Goal: Task Accomplishment & Management: Manage account settings

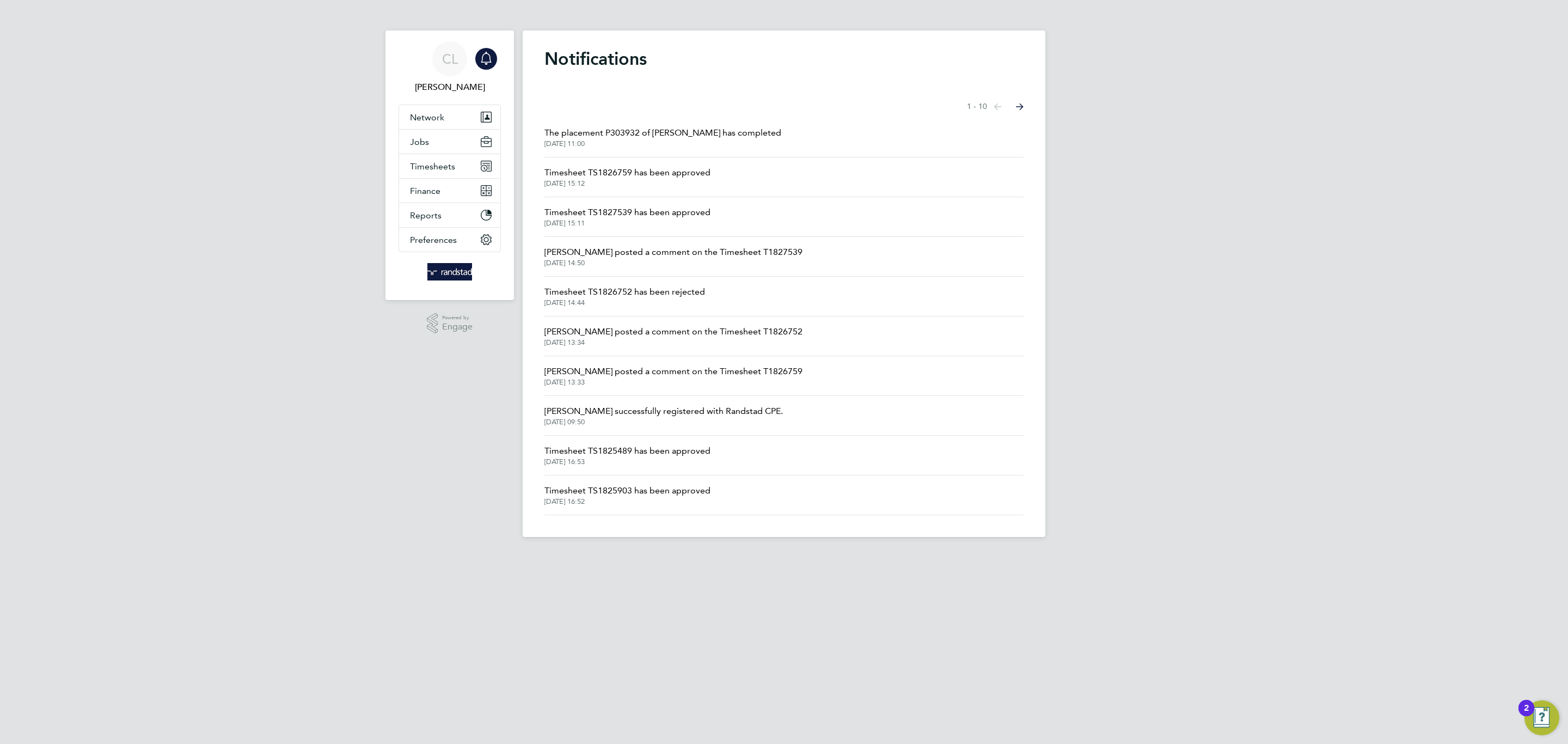
click at [480, 61] on icon "Main navigation" at bounding box center [486, 58] width 13 height 13
click at [460, 175] on button "Timesheets" at bounding box center [450, 166] width 101 height 24
click at [452, 186] on ul "Timesheets Expenses" at bounding box center [450, 200] width 101 height 44
click at [449, 189] on link "Timesheets" at bounding box center [433, 192] width 45 height 10
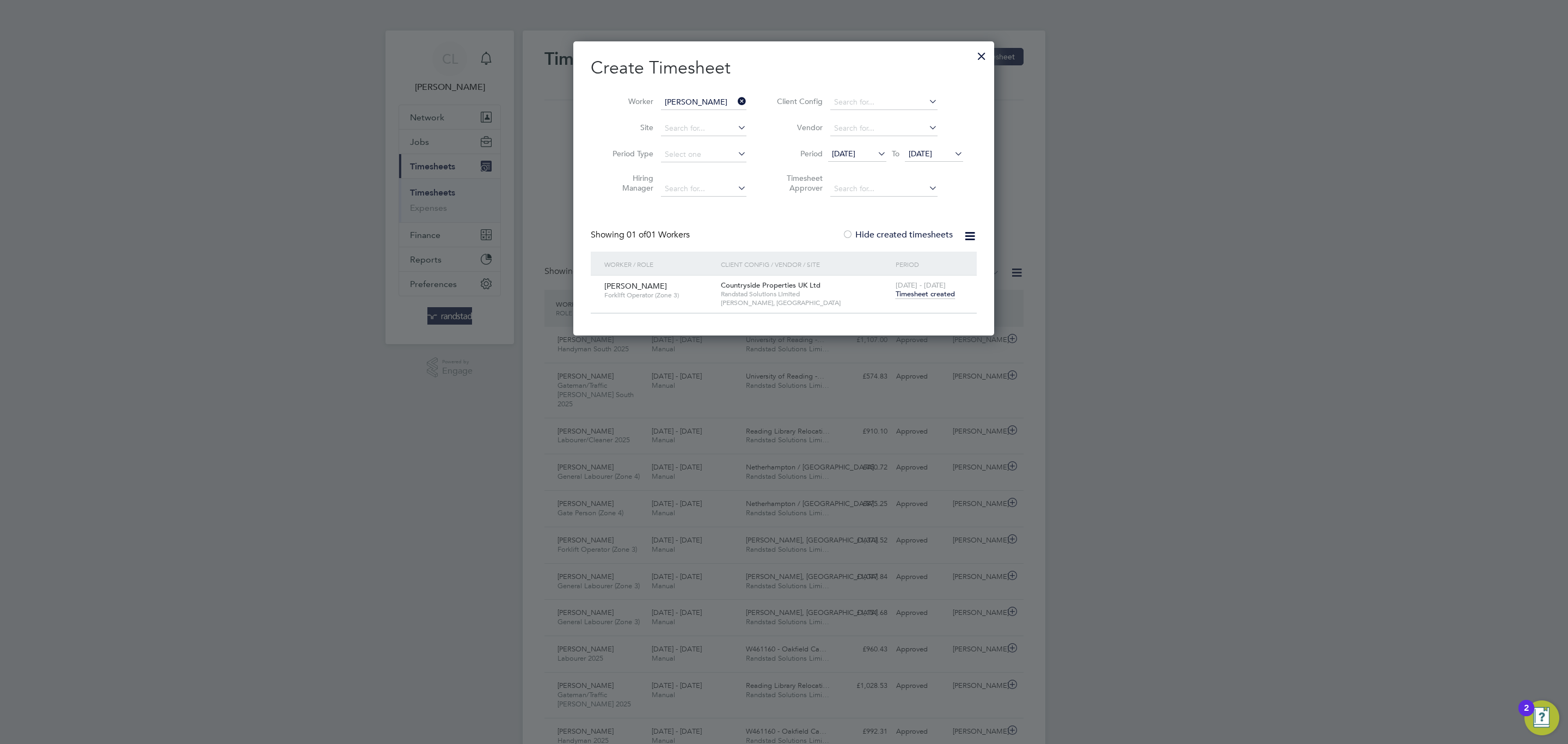
click at [976, 58] on div at bounding box center [982, 54] width 19 height 19
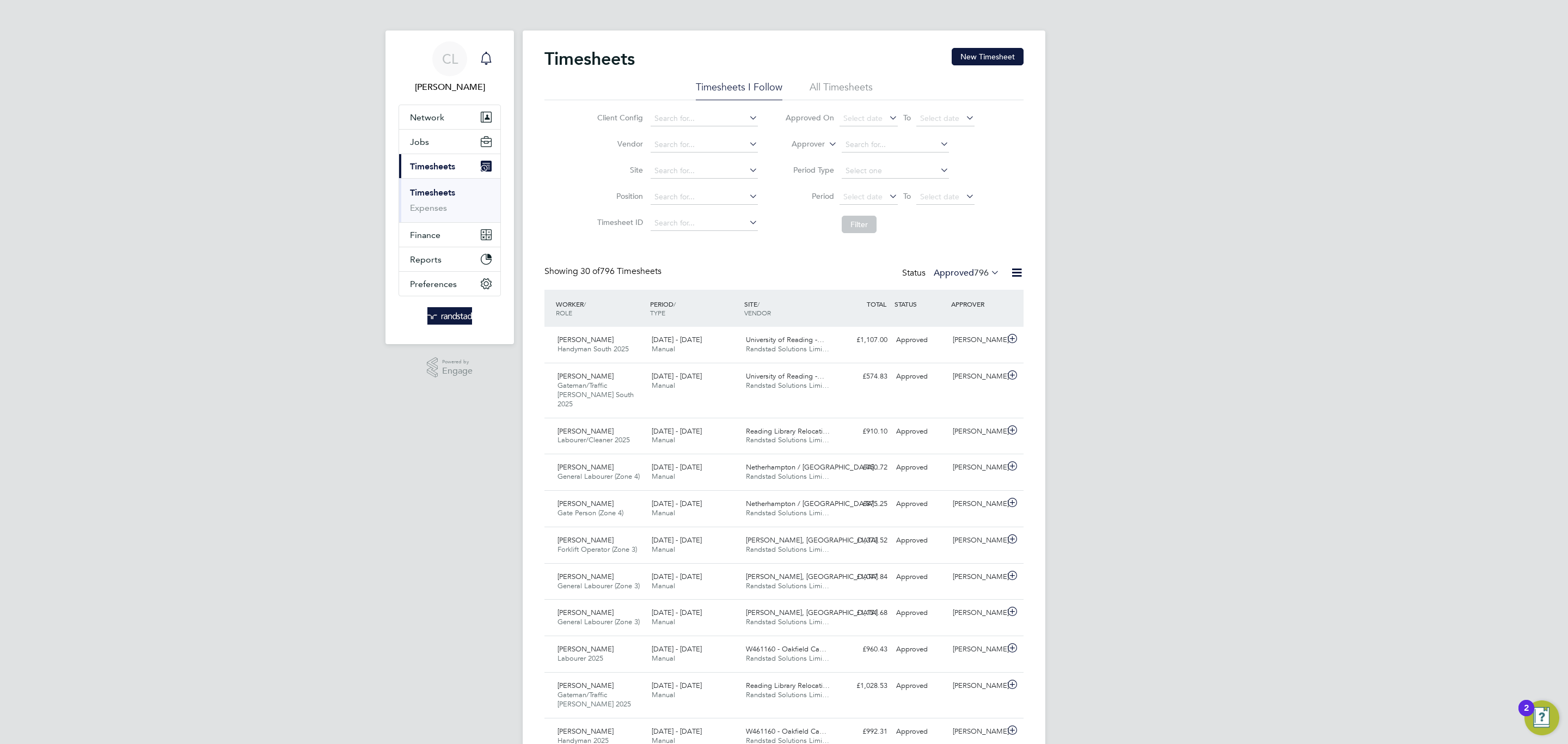
click at [475, 53] on div "Main navigation" at bounding box center [486, 59] width 22 height 22
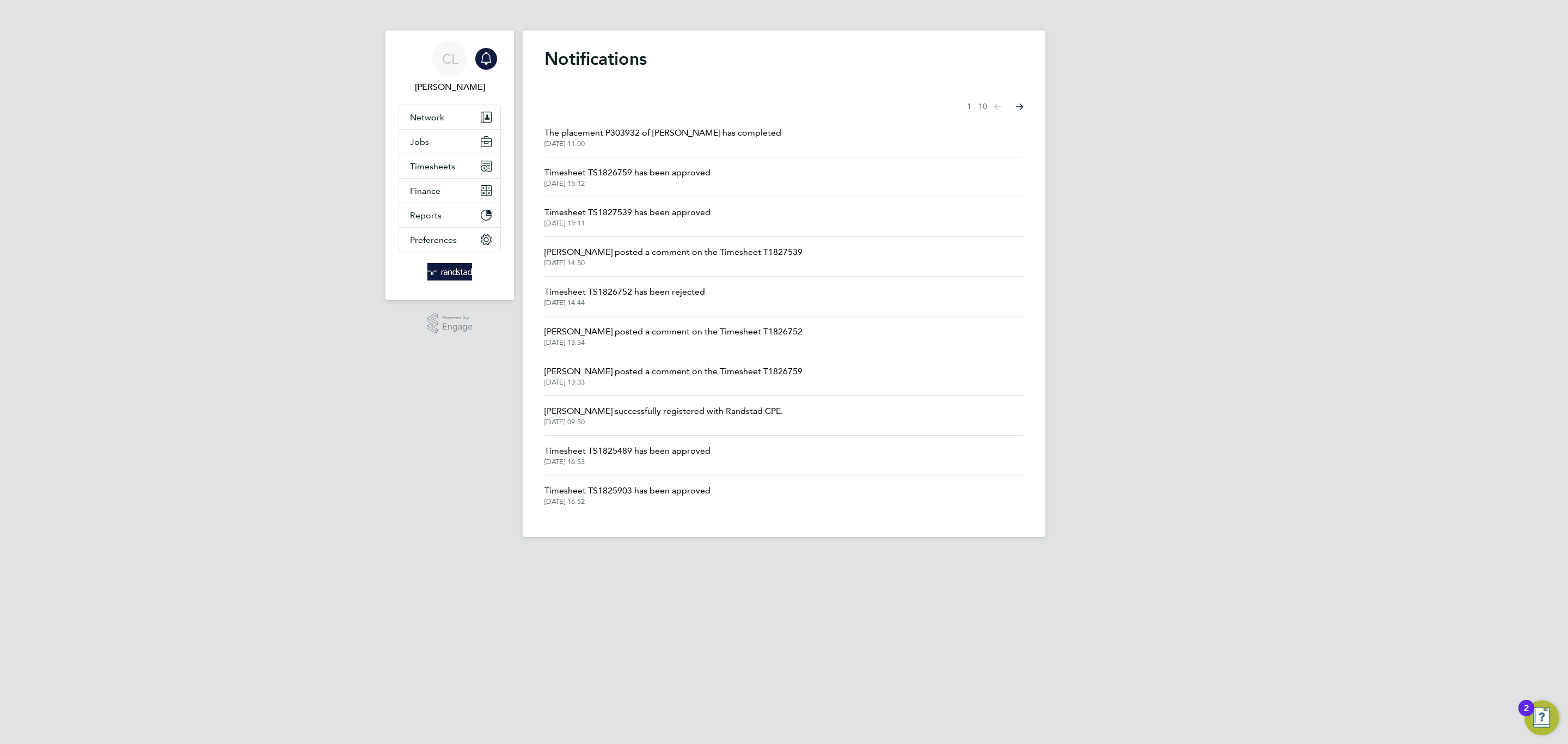
click at [666, 150] on li "The placement P303932 of [PERSON_NAME] has completed [DATE] 11:00" at bounding box center [783, 137] width 479 height 40
click at [435, 162] on span "Timesheets" at bounding box center [433, 166] width 45 height 10
click at [430, 196] on link "Timesheets" at bounding box center [433, 192] width 45 height 10
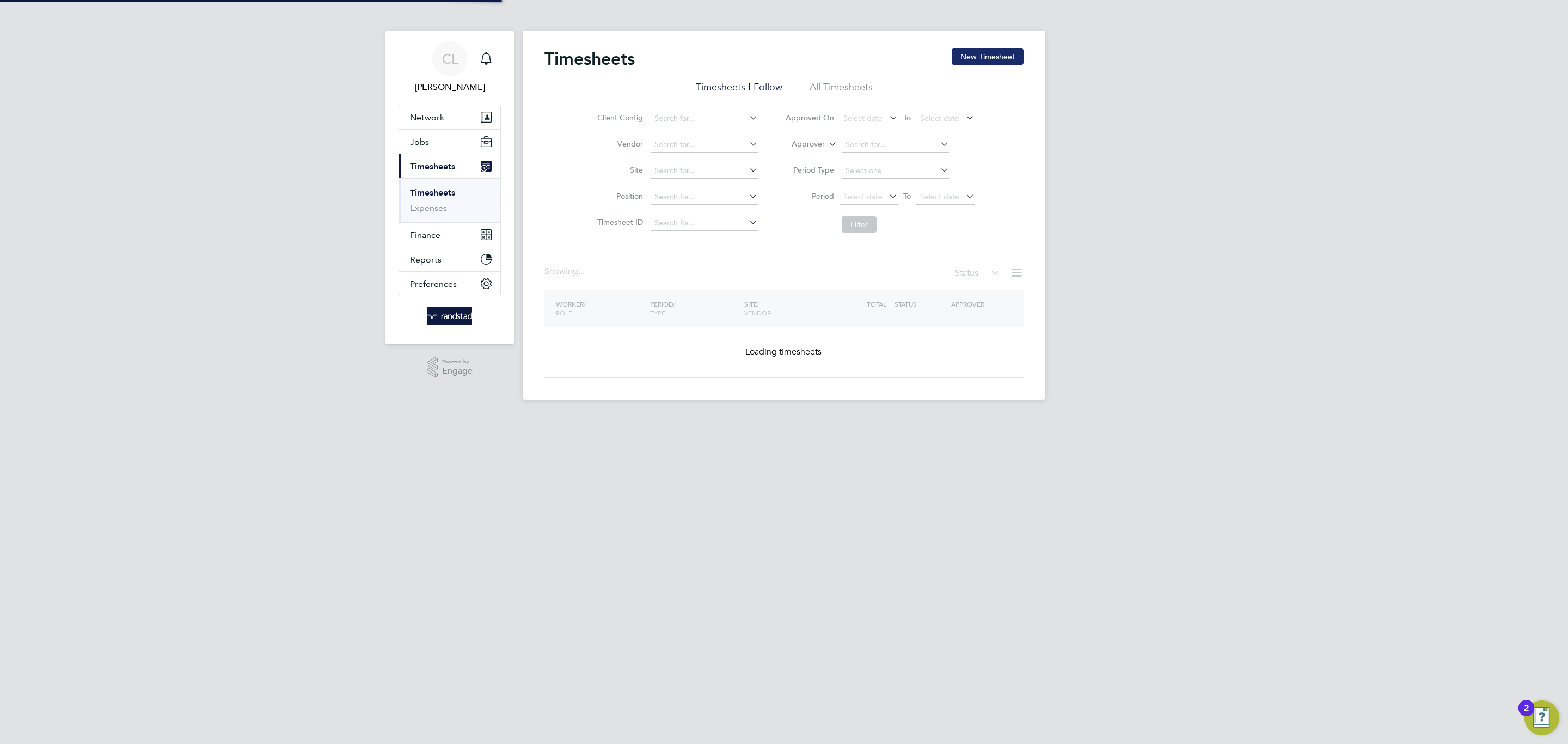
click at [977, 56] on button "New Timesheet" at bounding box center [987, 57] width 72 height 18
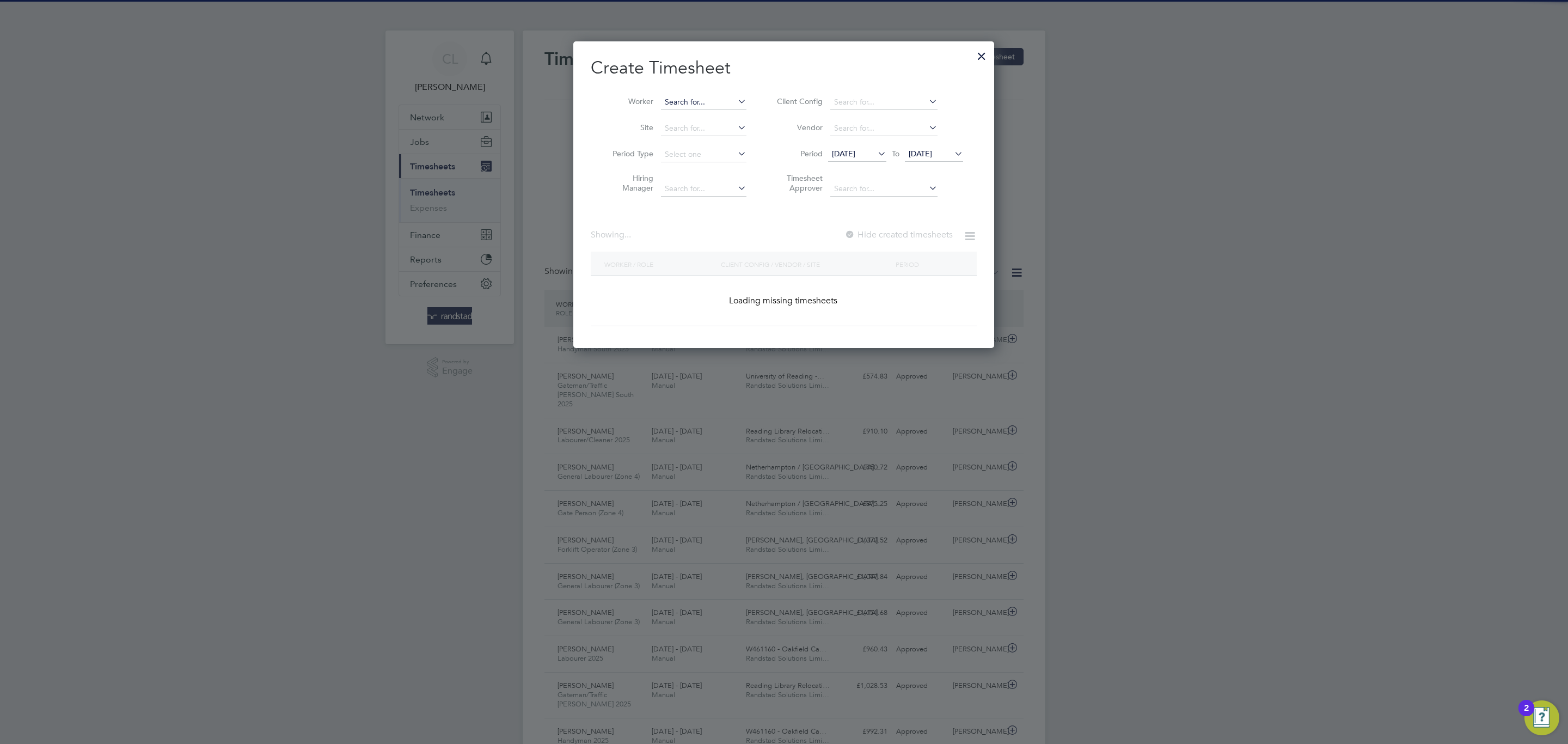
click at [672, 102] on input at bounding box center [704, 102] width 85 height 15
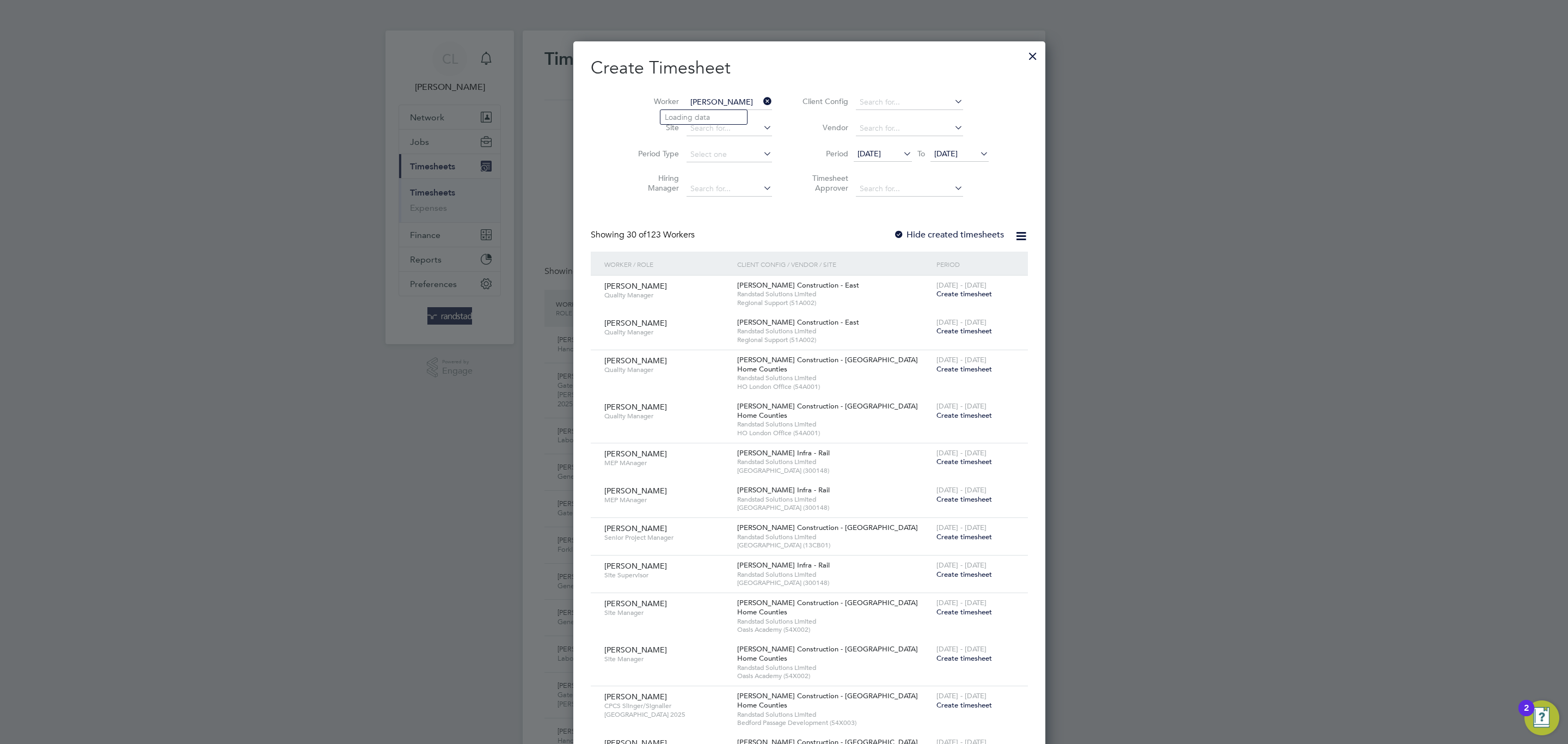
type input "[PERSON_NAME]"
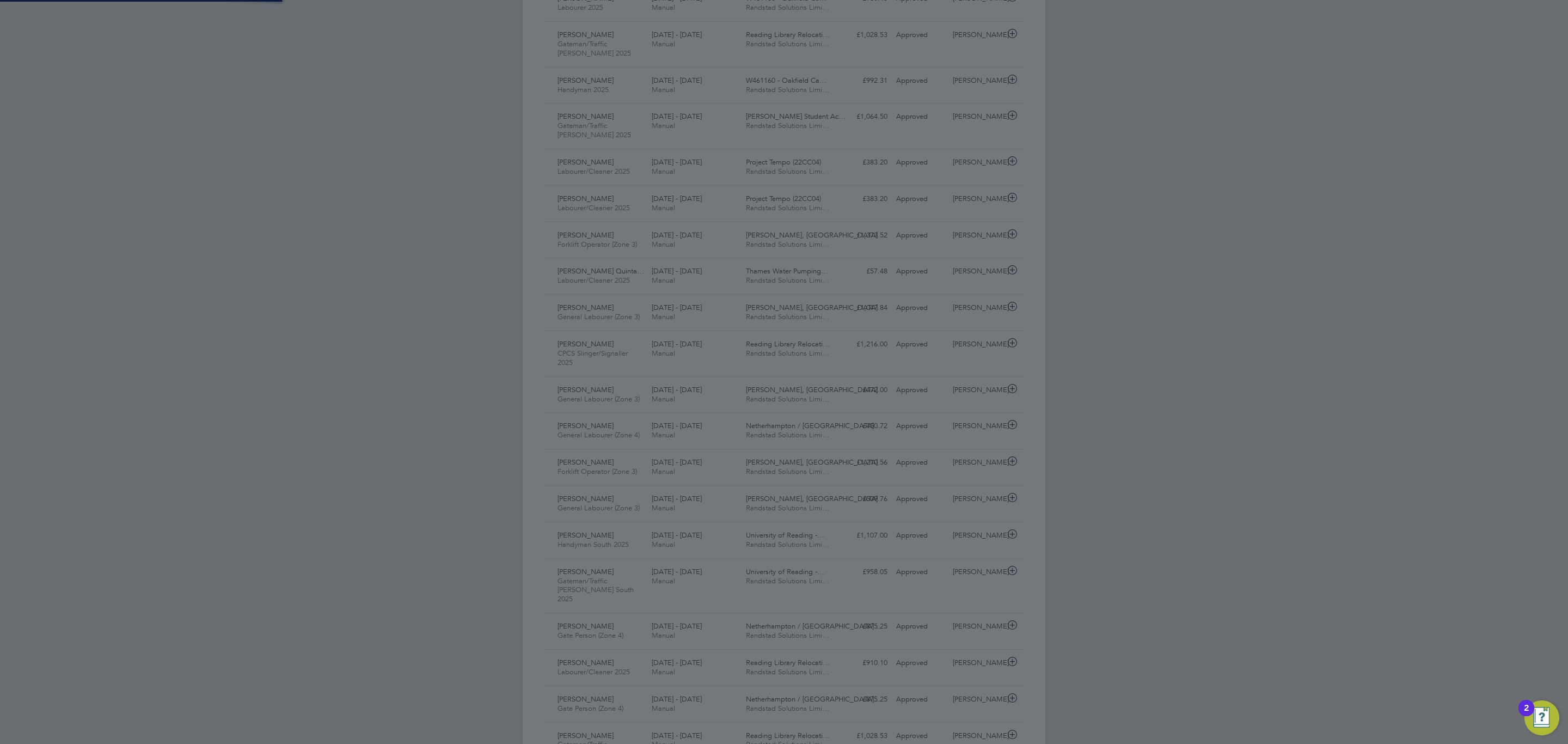
click at [729, 118] on div "Timesheets New Timesheet Timesheets I Follow All Timesheets Client Config Vendo…" at bounding box center [784, 137] width 523 height 1515
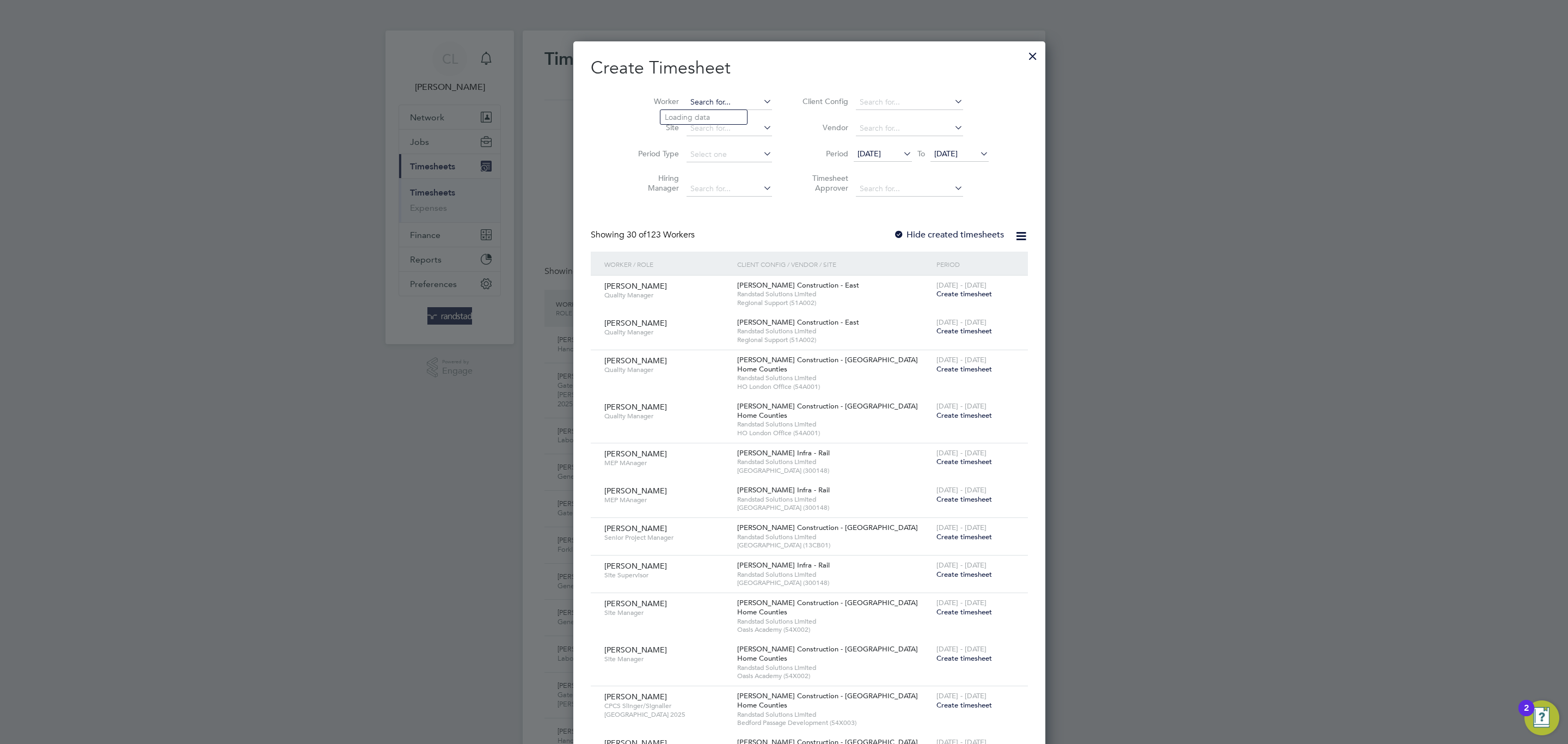
click at [716, 116] on li "[PERSON_NAME]" at bounding box center [712, 118] width 103 height 15
type input "[PERSON_NAME]"
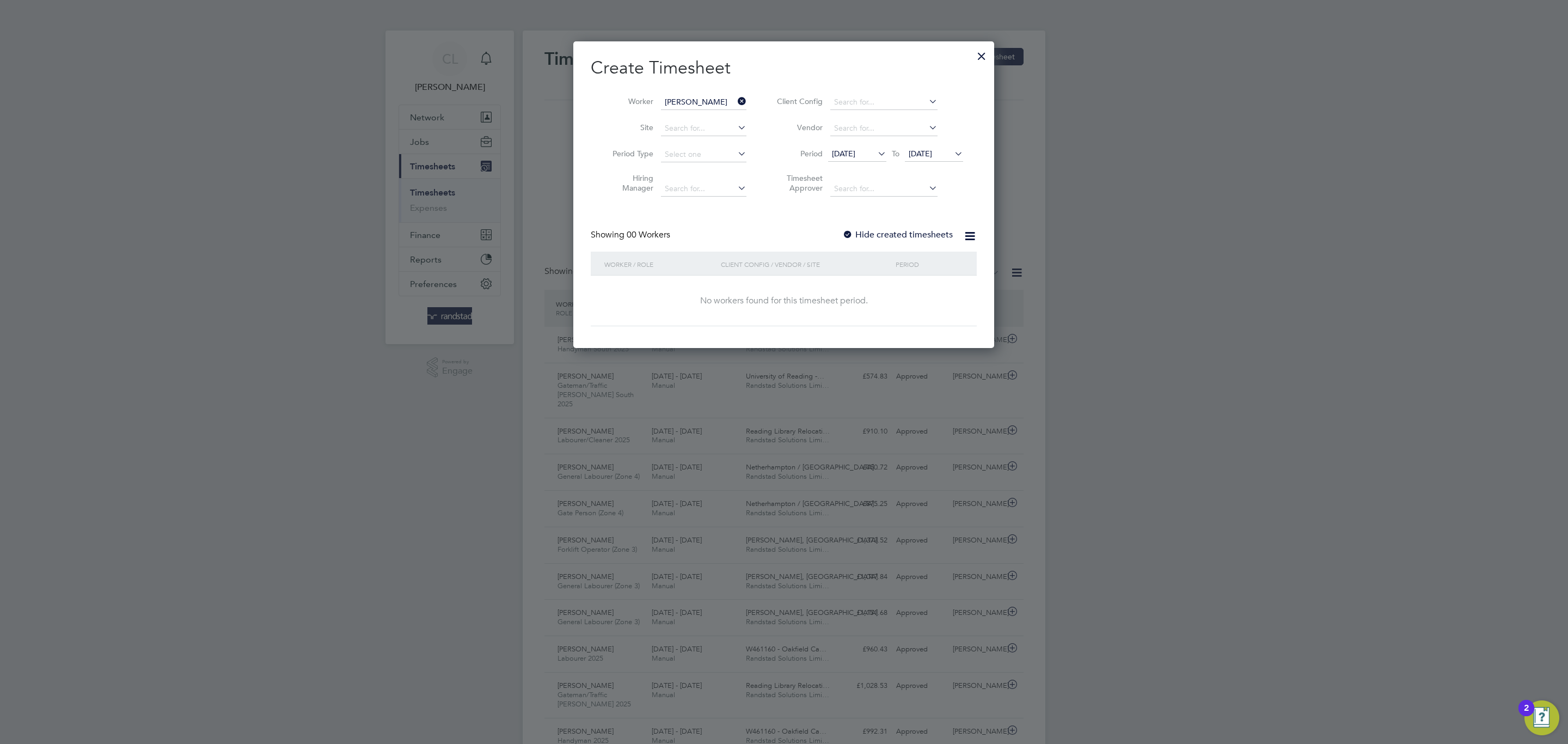
click at [932, 156] on span "[DATE]" at bounding box center [920, 153] width 23 height 10
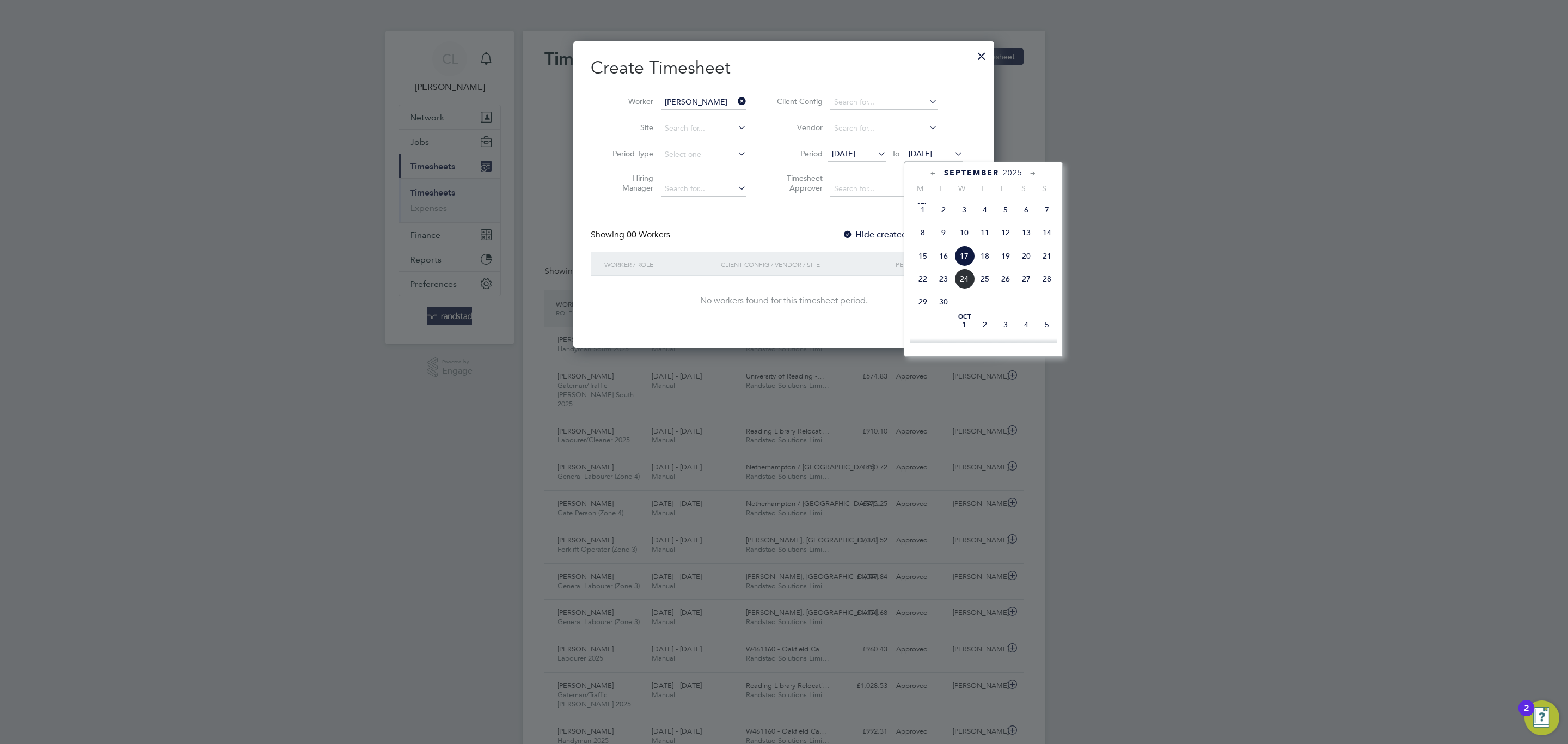
click at [923, 312] on span "29" at bounding box center [923, 302] width 21 height 21
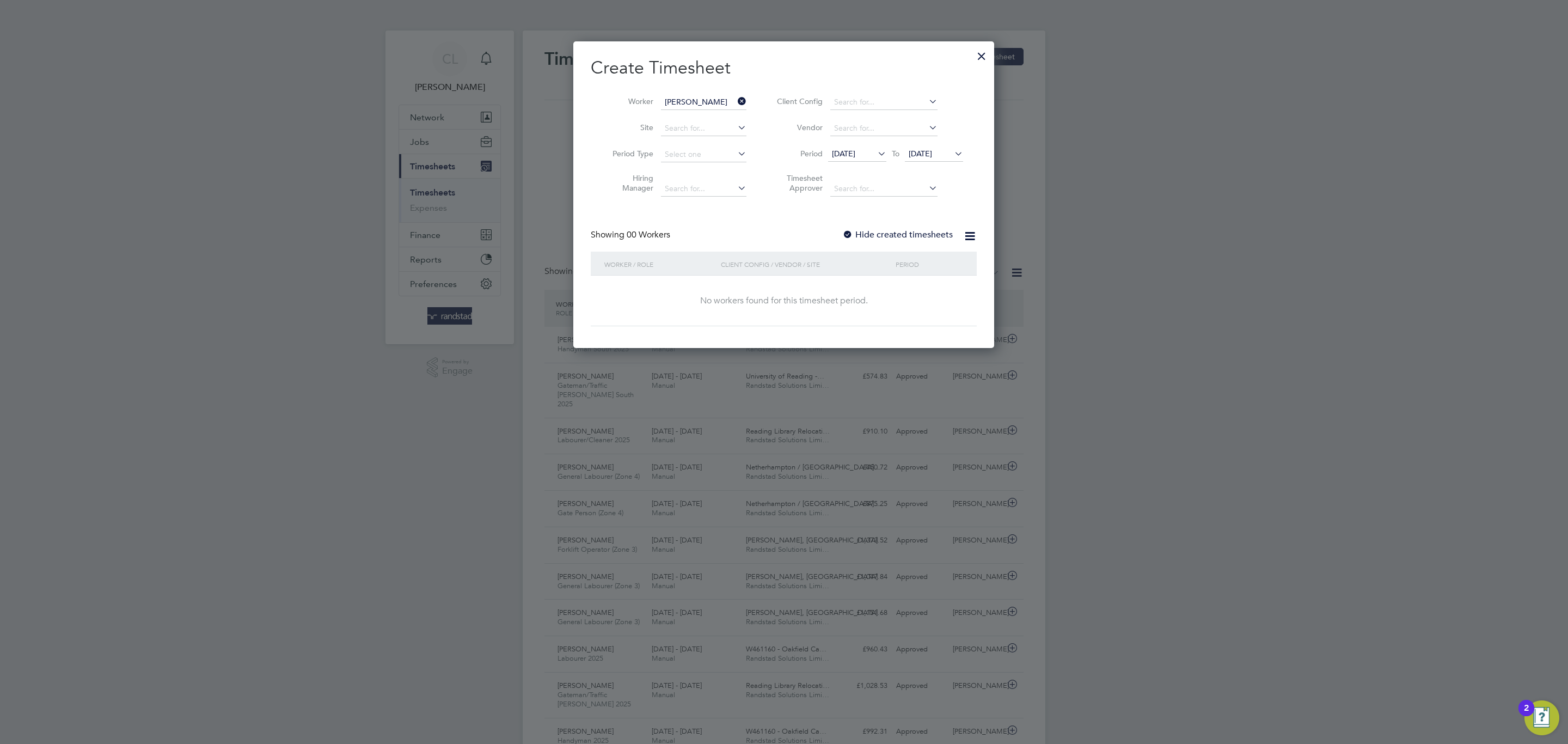
click at [852, 240] on div at bounding box center [848, 235] width 11 height 11
click at [892, 235] on label "Hide created timesheets" at bounding box center [898, 235] width 111 height 11
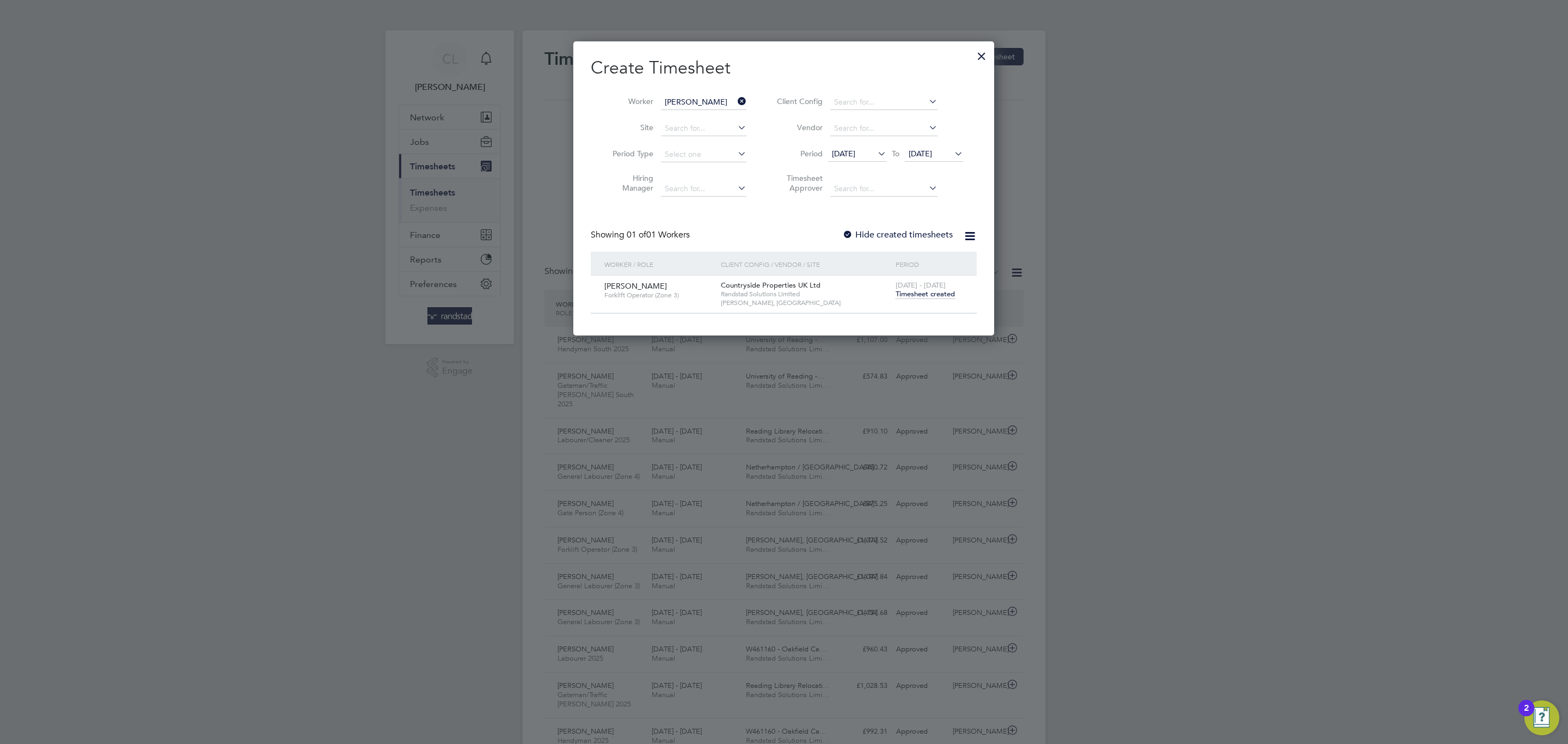
click at [931, 292] on span "Timesheet created" at bounding box center [925, 294] width 59 height 10
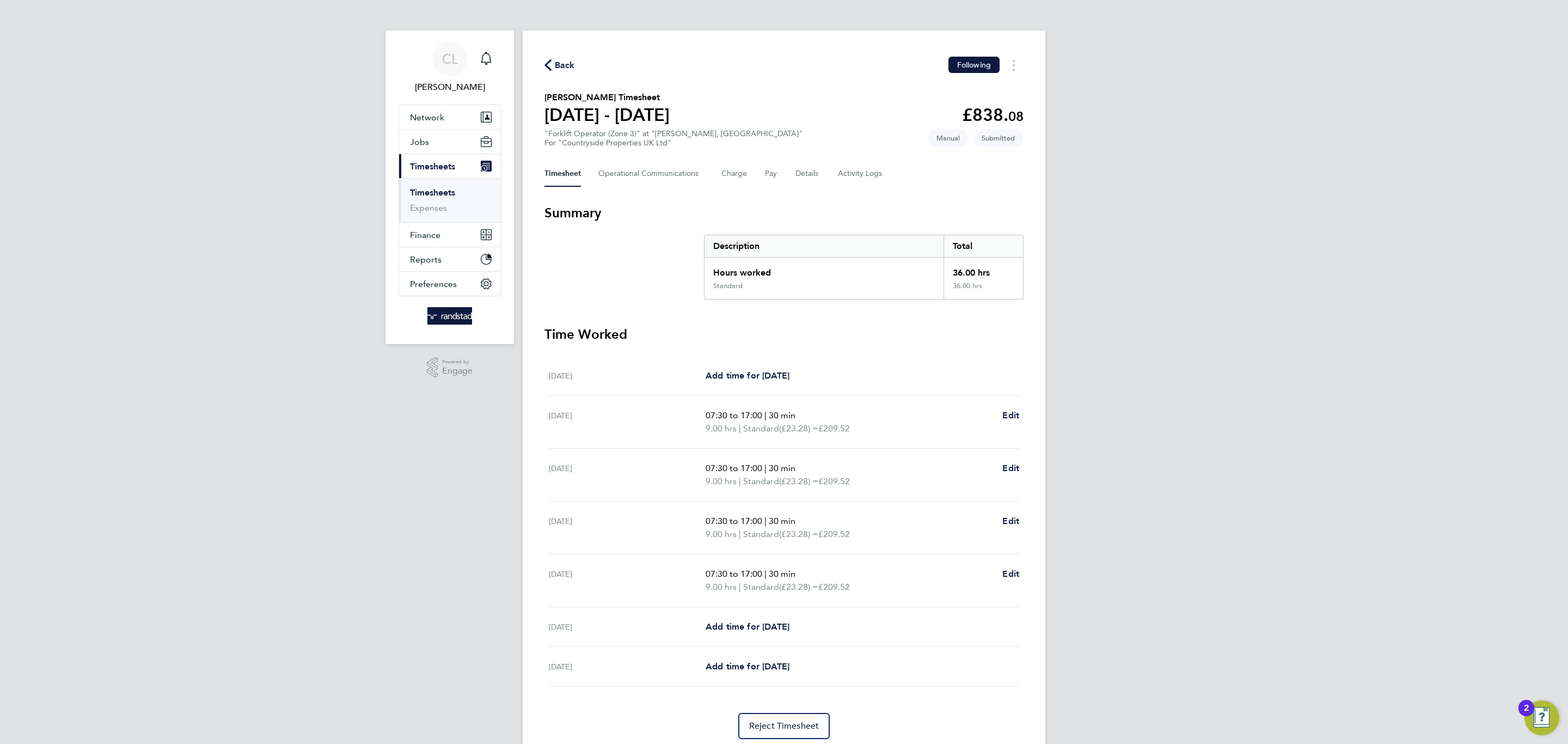
click at [648, 188] on div "Back Following [PERSON_NAME] Timesheet [DATE] - [DATE] £838. 08 "Forklift Opera…" at bounding box center [784, 398] width 523 height 735
click at [651, 172] on Communications-tab "Operational Communications" at bounding box center [651, 174] width 106 height 26
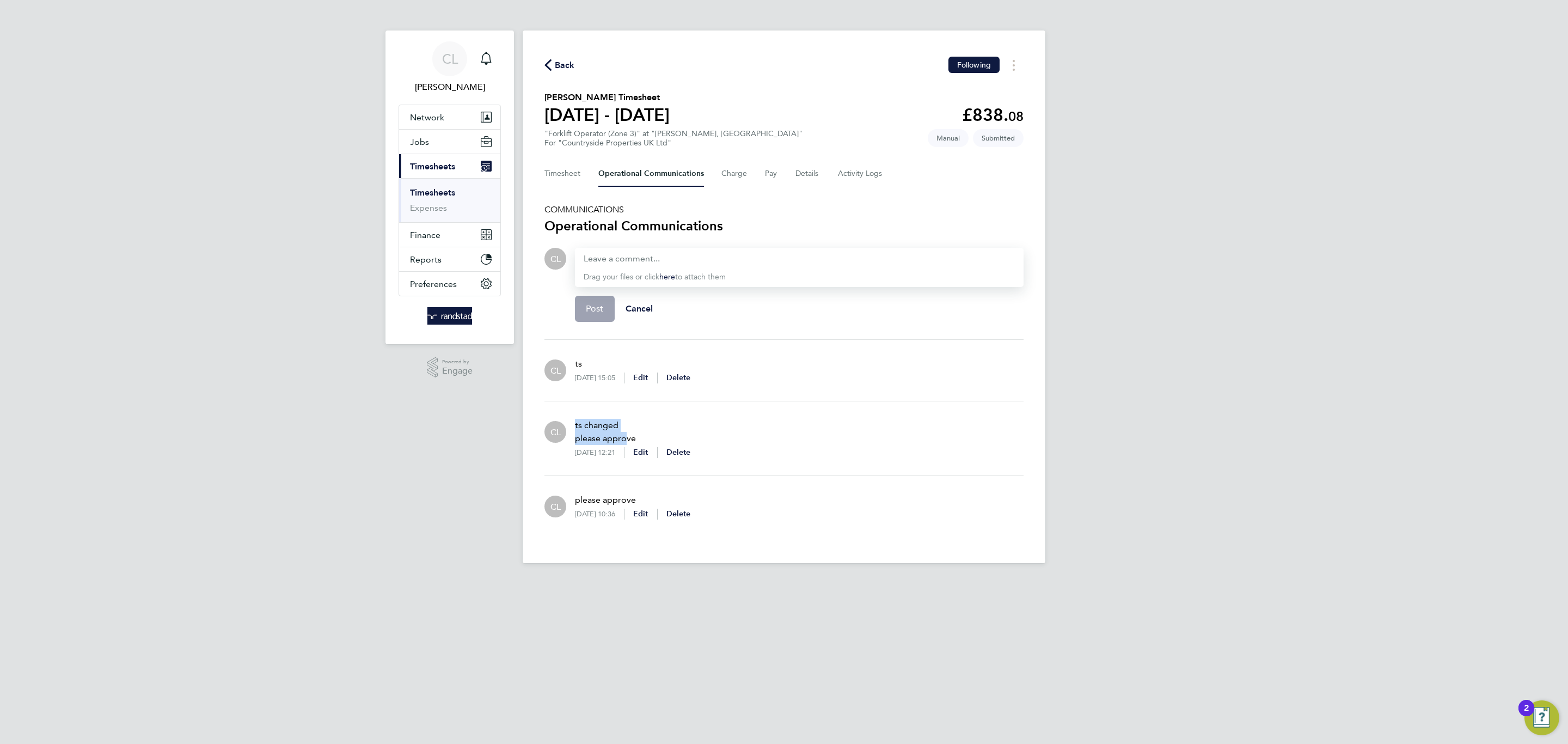
drag, startPoint x: 629, startPoint y: 426, endPoint x: 620, endPoint y: 438, distance: 15.0
click at [621, 433] on p "ts changed please approve" at bounding box center [633, 432] width 116 height 26
drag, startPoint x: 645, startPoint y: 496, endPoint x: 583, endPoint y: 498, distance: 62.0
click at [578, 498] on p "please approve" at bounding box center [633, 499] width 116 height 13
click at [605, 504] on p "please approve" at bounding box center [633, 499] width 116 height 13
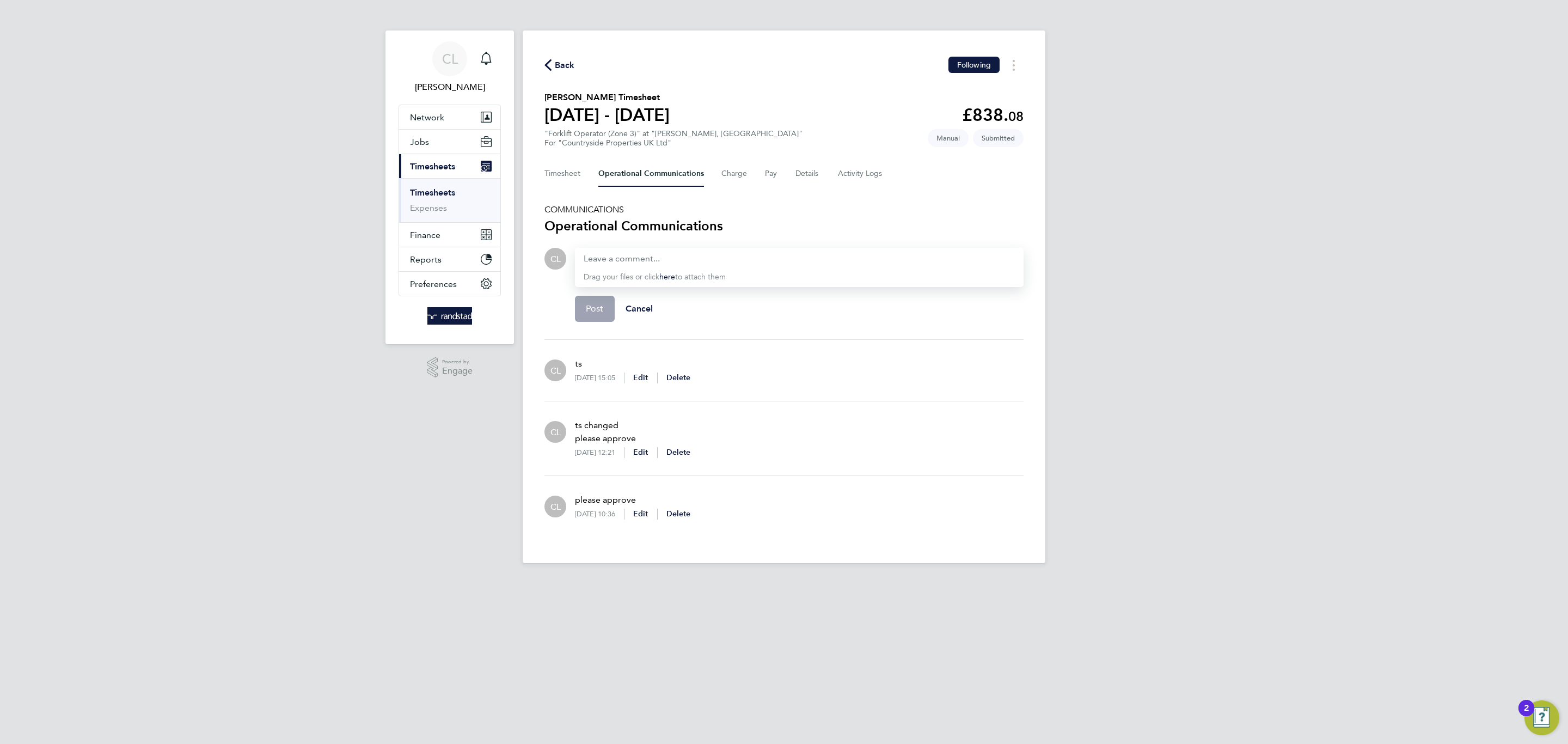
click at [578, 498] on p "please approve" at bounding box center [633, 499] width 116 height 13
drag, startPoint x: 576, startPoint y: 498, endPoint x: 647, endPoint y: 491, distance: 71.3
click at [647, 491] on div "please approve [DATE] 10:36 Edit Delete" at bounding box center [628, 507] width 124 height 44
copy p "please approve"
click at [653, 252] on div at bounding box center [799, 258] width 431 height 13
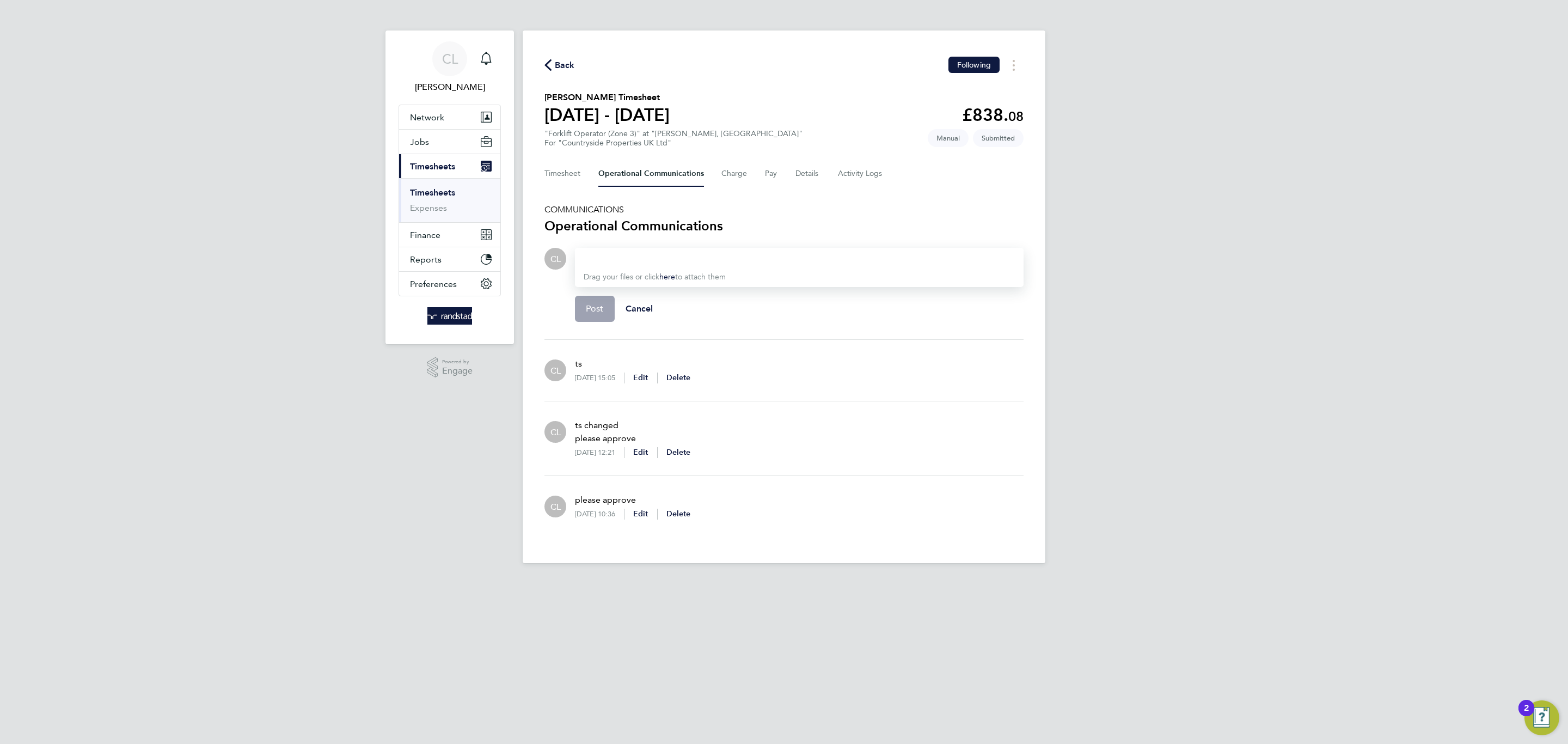
click at [653, 252] on div at bounding box center [799, 258] width 431 height 13
paste div
click at [606, 318] on button "Post" at bounding box center [595, 309] width 40 height 26
